Goal: Task Accomplishment & Management: Complete application form

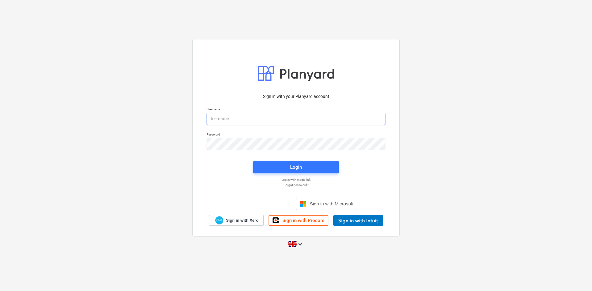
click at [284, 122] on input "email" at bounding box center [296, 119] width 179 height 12
type input "[PERSON_NAME][EMAIL_ADDRESS][PERSON_NAME][DOMAIN_NAME]"
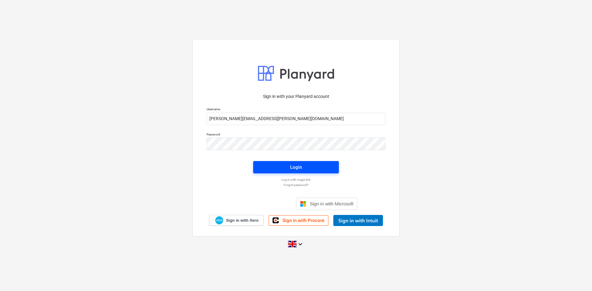
click at [315, 168] on span "Login" at bounding box center [296, 167] width 71 height 8
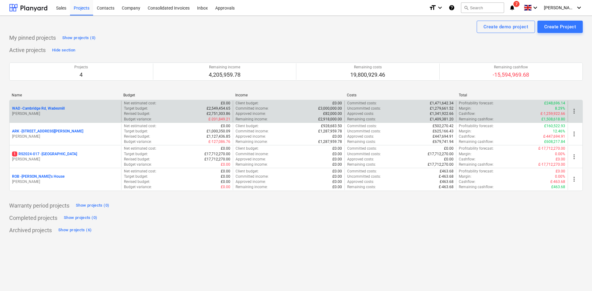
click at [51, 109] on p "WAD - Cambridge Rd, Wadesmill" at bounding box center [38, 108] width 53 height 5
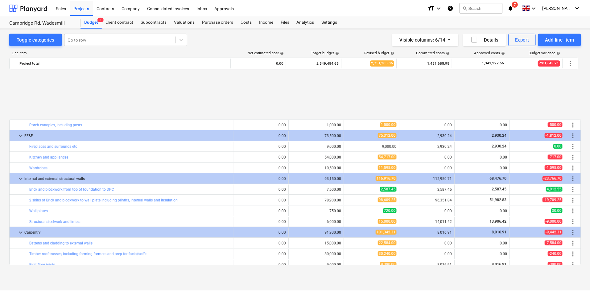
scroll to position [597, 0]
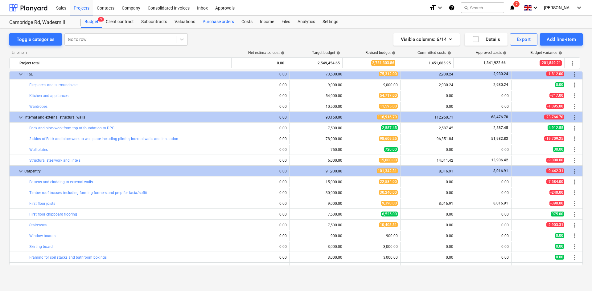
click at [226, 18] on div "Purchase orders" at bounding box center [218, 22] width 39 height 12
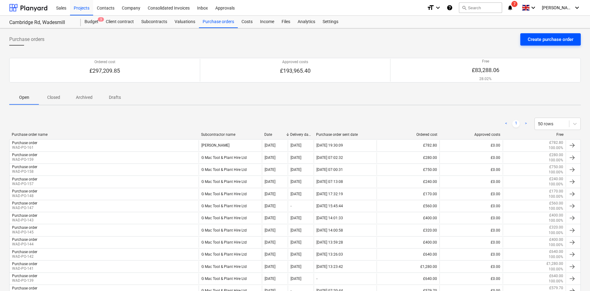
click at [542, 38] on div "Create purchase order" at bounding box center [551, 39] width 46 height 8
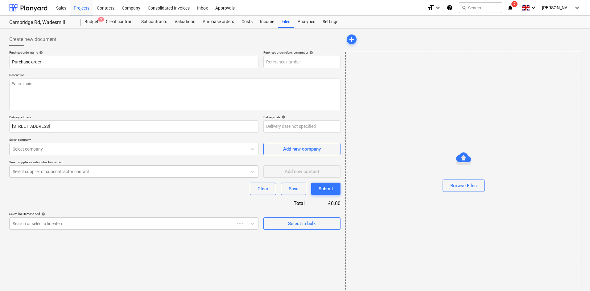
type textarea "x"
type input "WAD-PO-162"
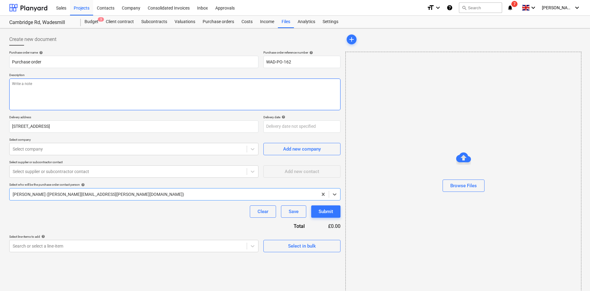
click at [76, 91] on textarea at bounding box center [174, 95] width 331 height 32
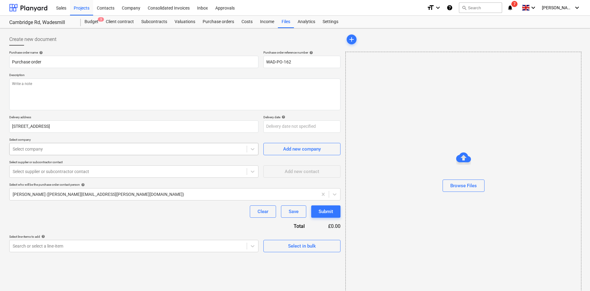
click at [79, 153] on div "Select company" at bounding box center [128, 149] width 237 height 9
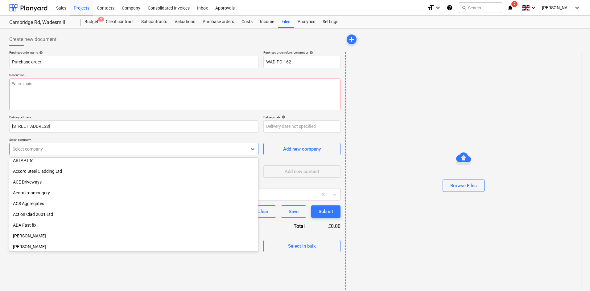
scroll to position [154, 0]
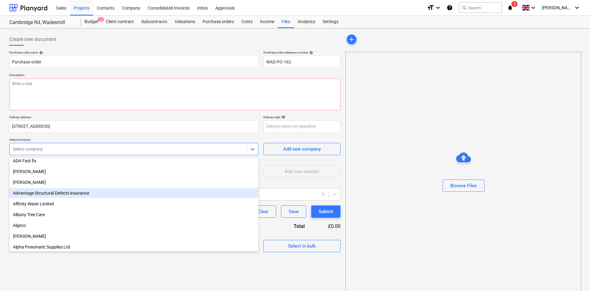
click at [45, 198] on div "Advantage Structural Defects insurance" at bounding box center [133, 193] width 249 height 10
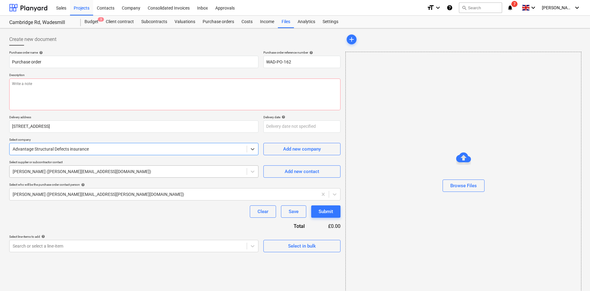
click at [167, 176] on div "[PERSON_NAME] ([PERSON_NAME][EMAIL_ADDRESS][DOMAIN_NAME])" at bounding box center [128, 171] width 237 height 9
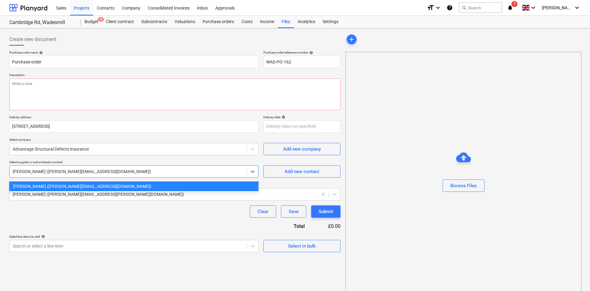
click at [153, 173] on div at bounding box center [128, 172] width 231 height 6
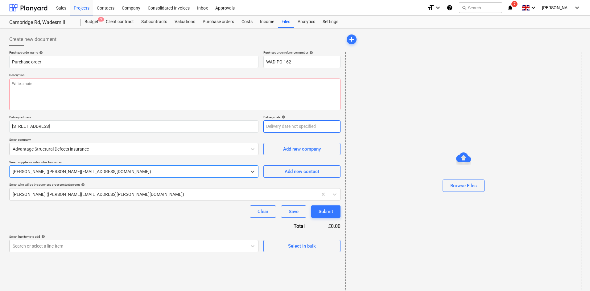
click at [286, 125] on body "Sales Projects Contacts Company Consolidated Invoices Inbox Approvals format_si…" at bounding box center [295, 145] width 590 height 291
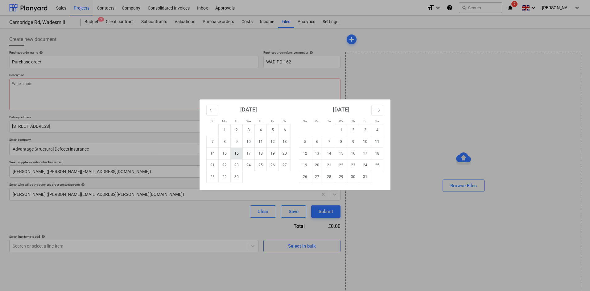
click at [235, 148] on td "16" at bounding box center [237, 154] width 12 height 12
type textarea "x"
type input "[DATE]"
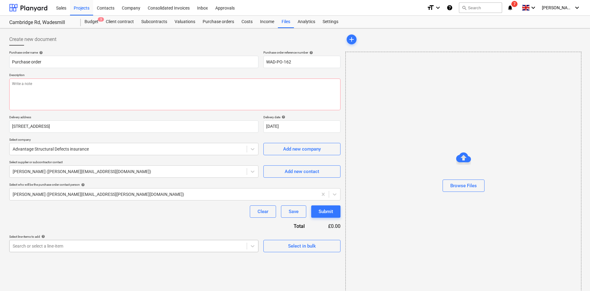
click at [80, 249] on body "Sales Projects Contacts Company Consolidated Invoices Inbox Approvals format_si…" at bounding box center [295, 145] width 590 height 291
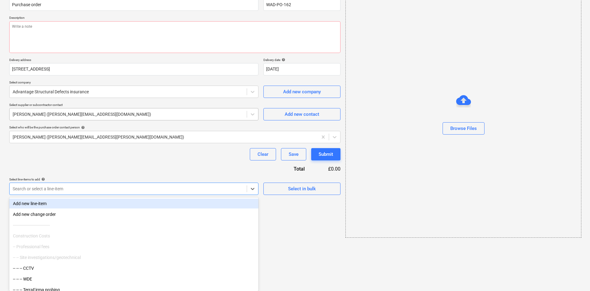
type textarea "x"
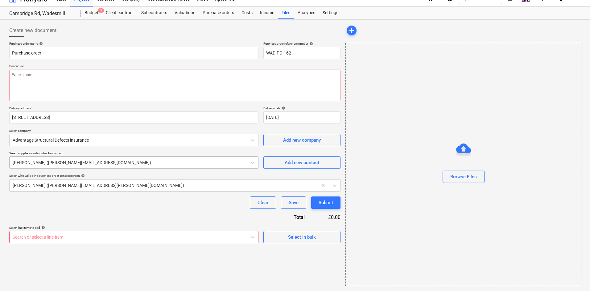
click at [152, 162] on div "Purchase order name help Purchase order Purchase order reference number help WA…" at bounding box center [174, 143] width 331 height 202
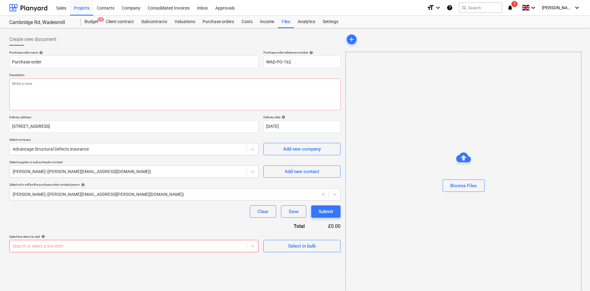
click at [525, 28] on div "Budget 3 Client contract Subcontracts Valuations Purchase orders Costs Income F…" at bounding box center [331, 22] width 500 height 12
click at [216, 19] on div "Purchase orders" at bounding box center [218, 22] width 39 height 12
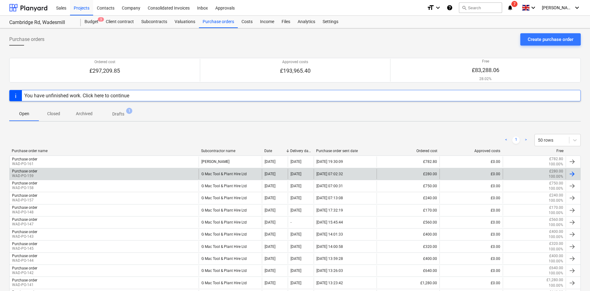
click at [211, 176] on div "G Mac Tool & Plant Hire Ltd" at bounding box center [230, 174] width 63 height 10
